Goal: Find specific page/section: Find specific page/section

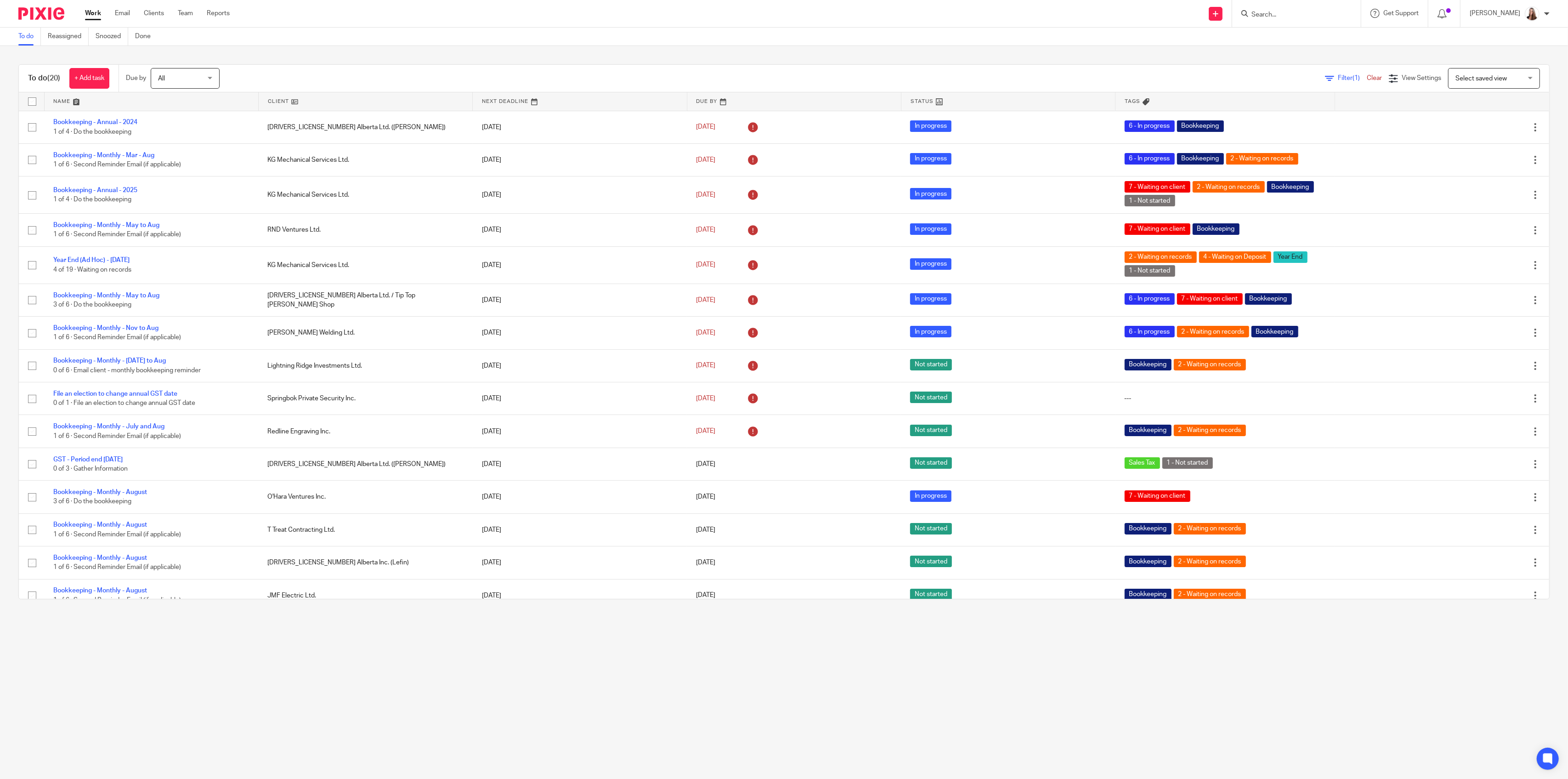
click at [1279, 14] on input "Search" at bounding box center [1292, 15] width 83 height 8
type input "springbok"
click button "submit" at bounding box center [0, 0] width 0 height 0
click at [1307, 37] on link at bounding box center [1335, 43] width 172 height 28
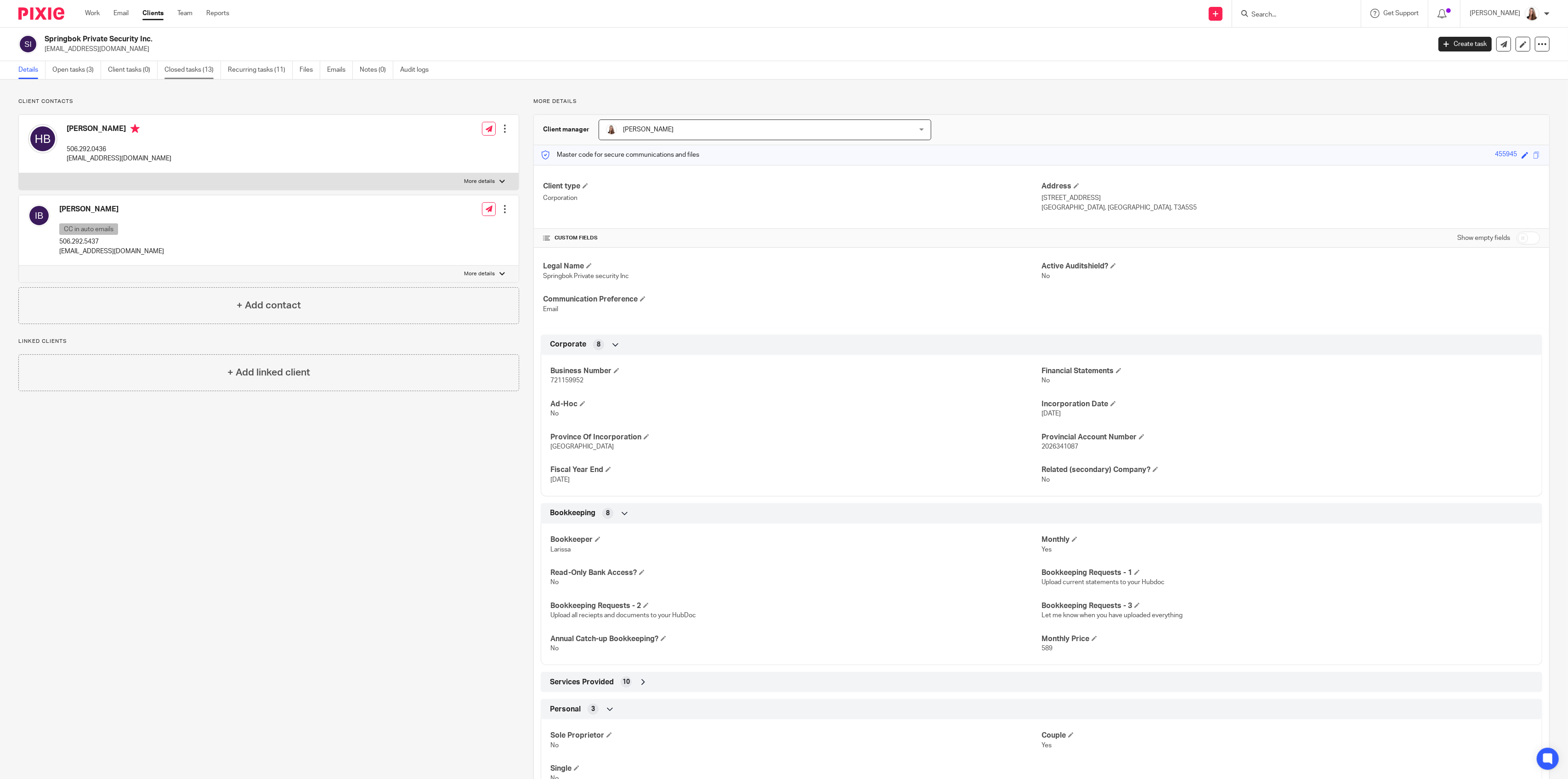
click at [182, 71] on link "Closed tasks (13)" at bounding box center [193, 70] width 57 height 18
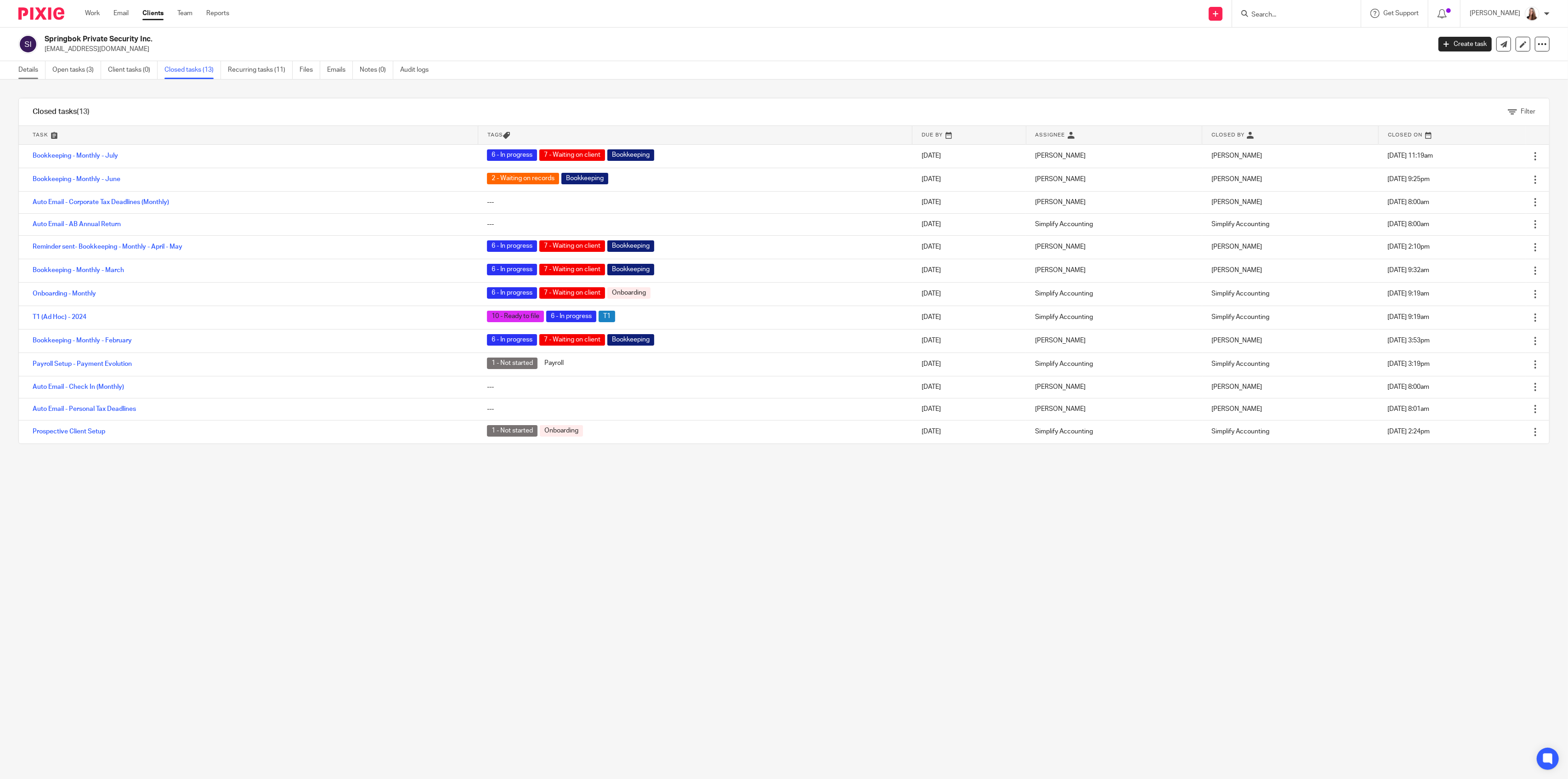
click at [28, 69] on link "Details" at bounding box center [32, 70] width 27 height 18
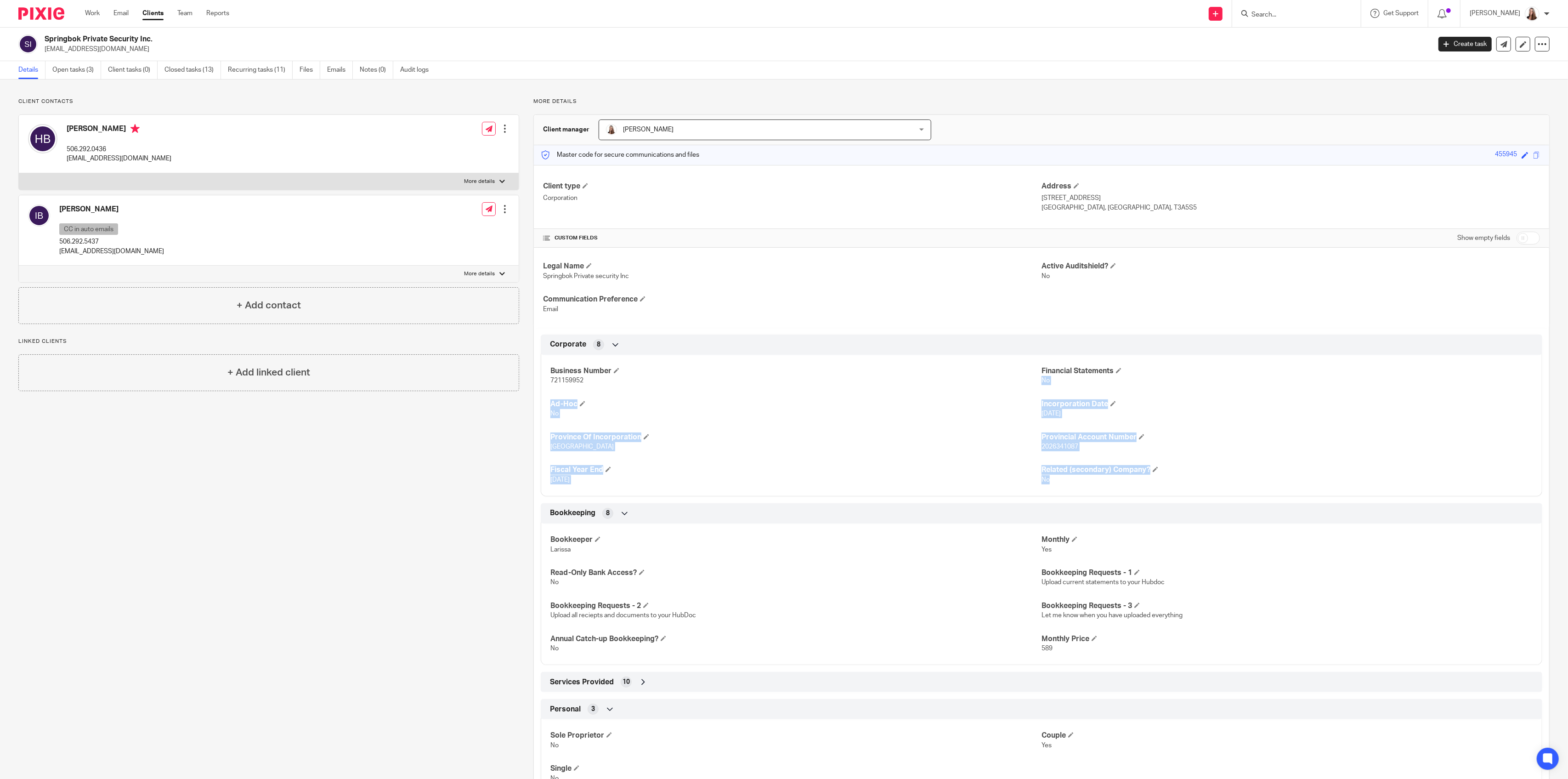
drag, startPoint x: 1272, startPoint y: 368, endPoint x: 1295, endPoint y: 500, distance: 134.0
click at [1293, 492] on div "Business Number 721159952 Financial Statements No Ad-Hoc No Incorporation Date …" at bounding box center [1042, 422] width 1002 height 148
click at [1304, 551] on p "Yes" at bounding box center [1288, 549] width 491 height 9
drag, startPoint x: 1328, startPoint y: 19, endPoint x: 1333, endPoint y: 19, distance: 5.0
click at [1328, 19] on input "Search" at bounding box center [1292, 15] width 83 height 8
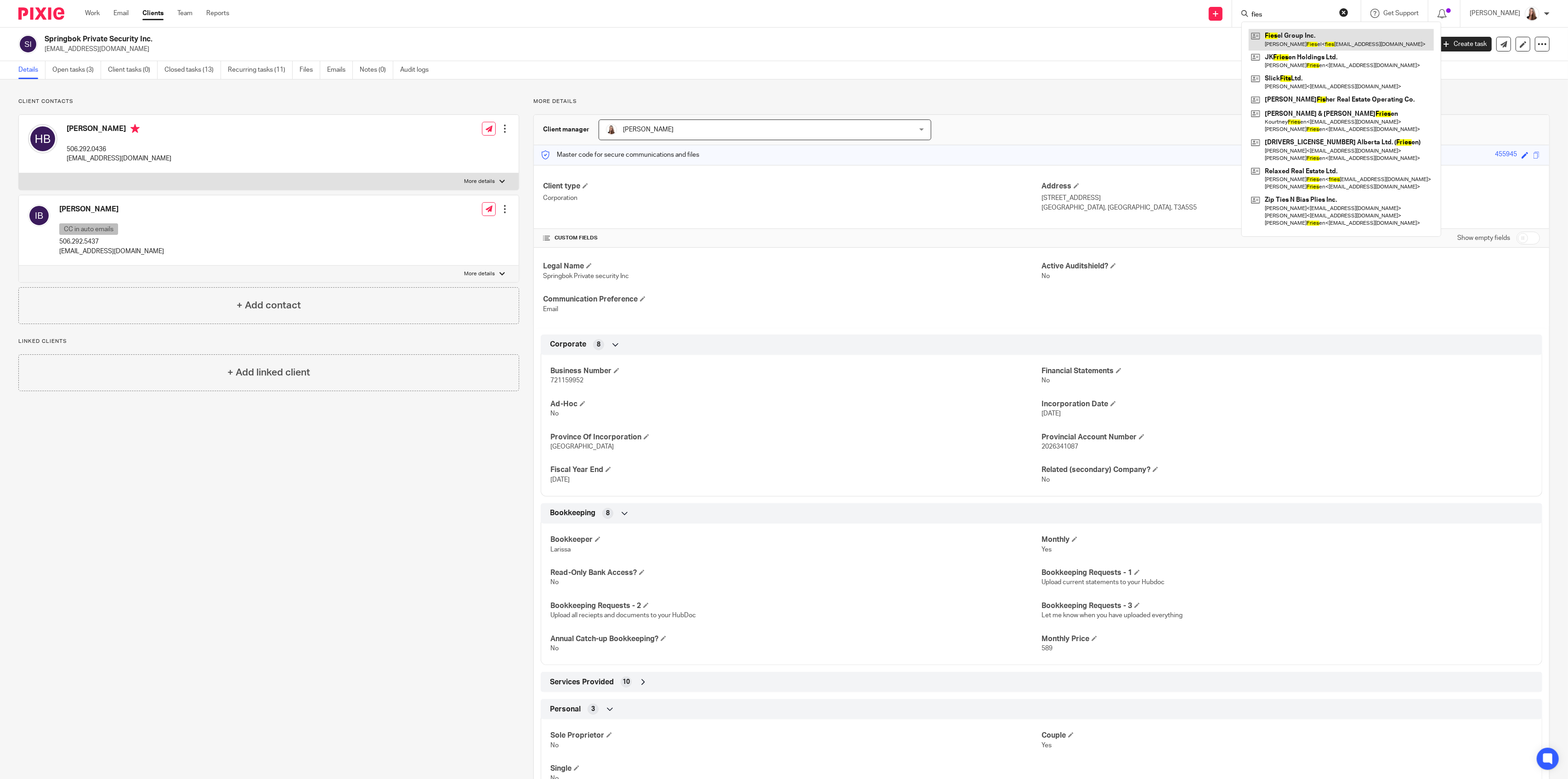
type input "fies"
click at [1320, 40] on link at bounding box center [1341, 39] width 185 height 21
